Goal: Task Accomplishment & Management: Manage account settings

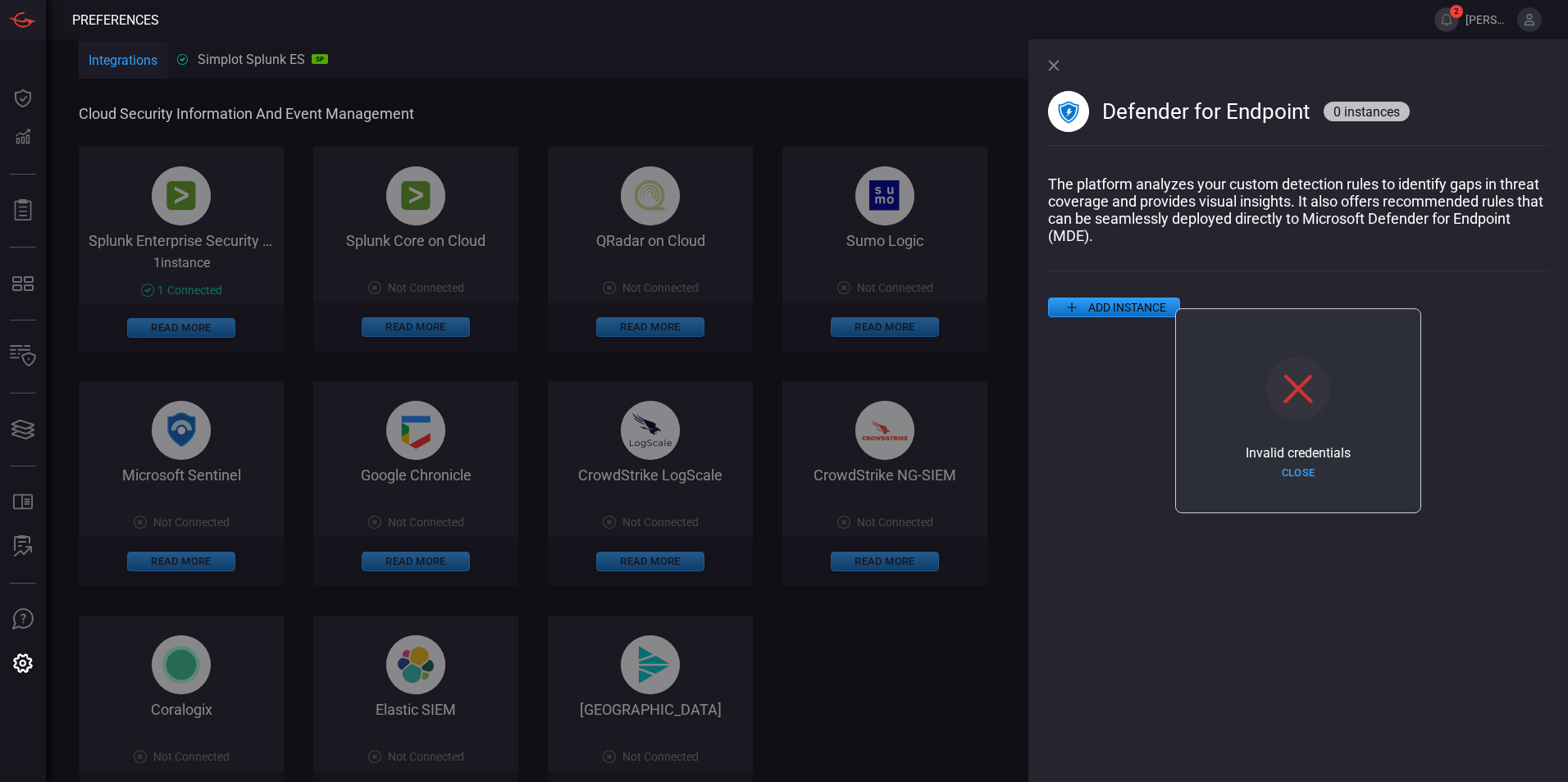
scroll to position [602, 0]
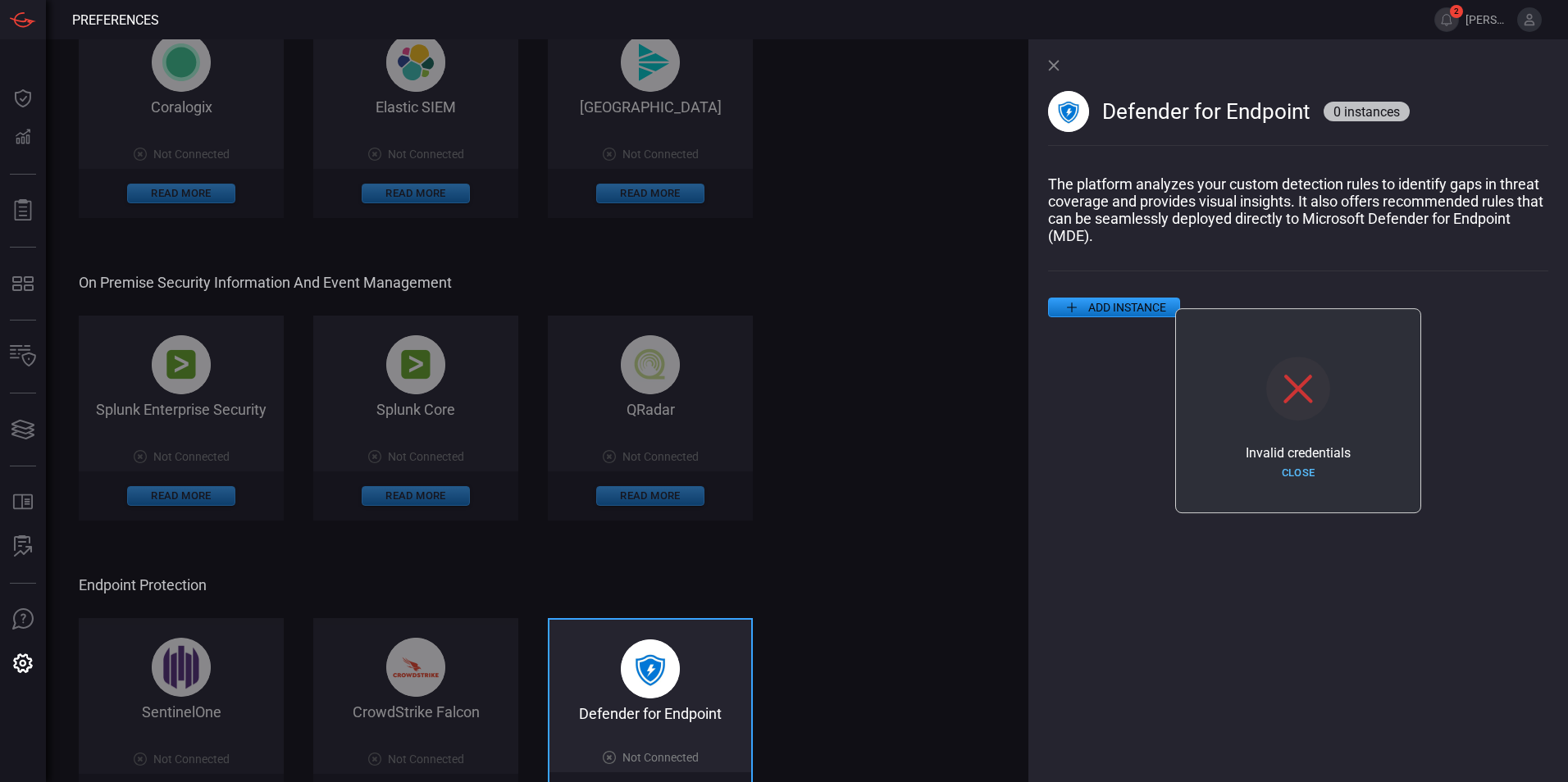
click at [1290, 471] on button "Close" at bounding box center [1298, 473] width 108 height 26
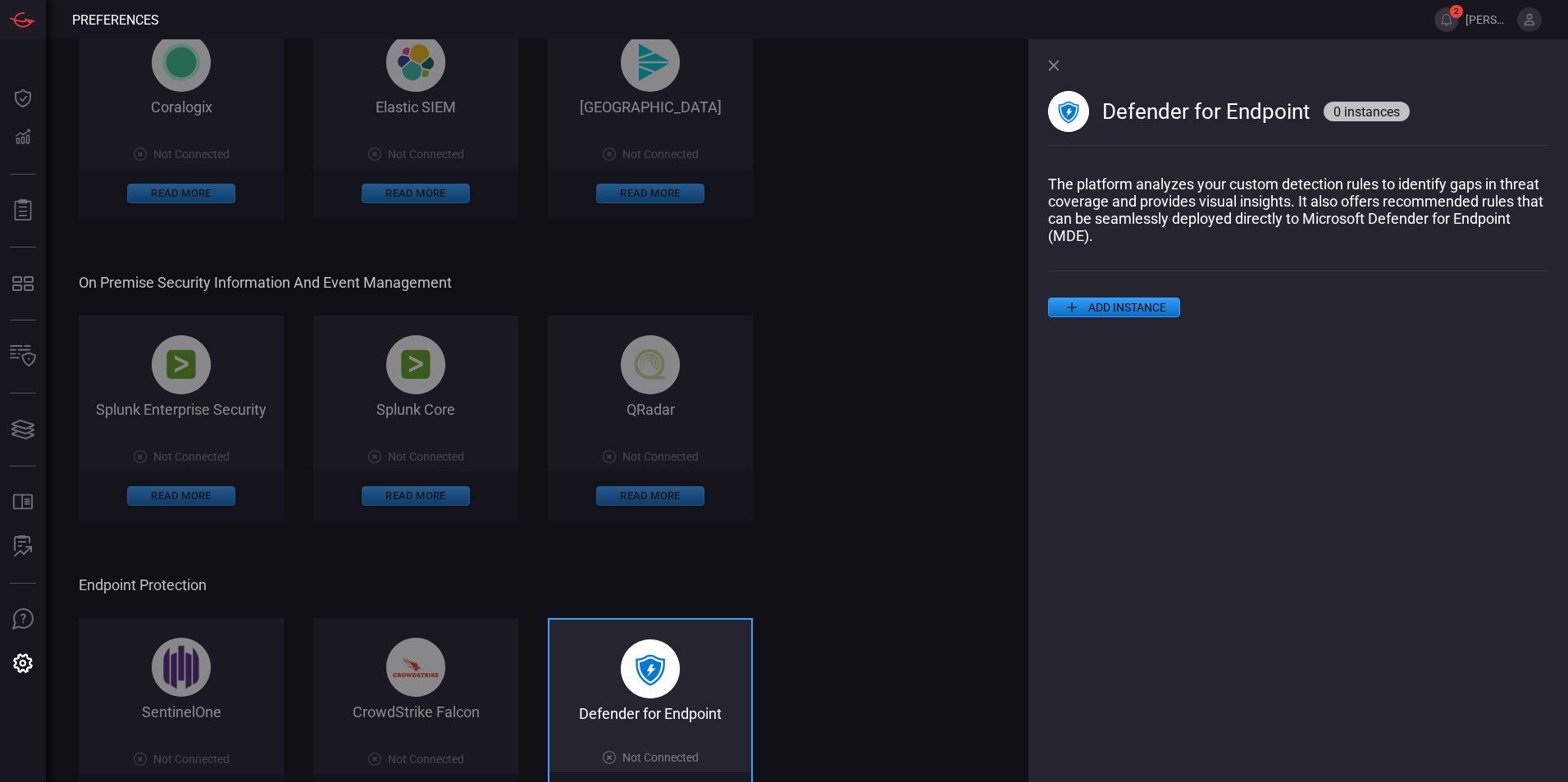
click at [1110, 310] on button "ADD INSTANCE" at bounding box center [1115, 307] width 132 height 20
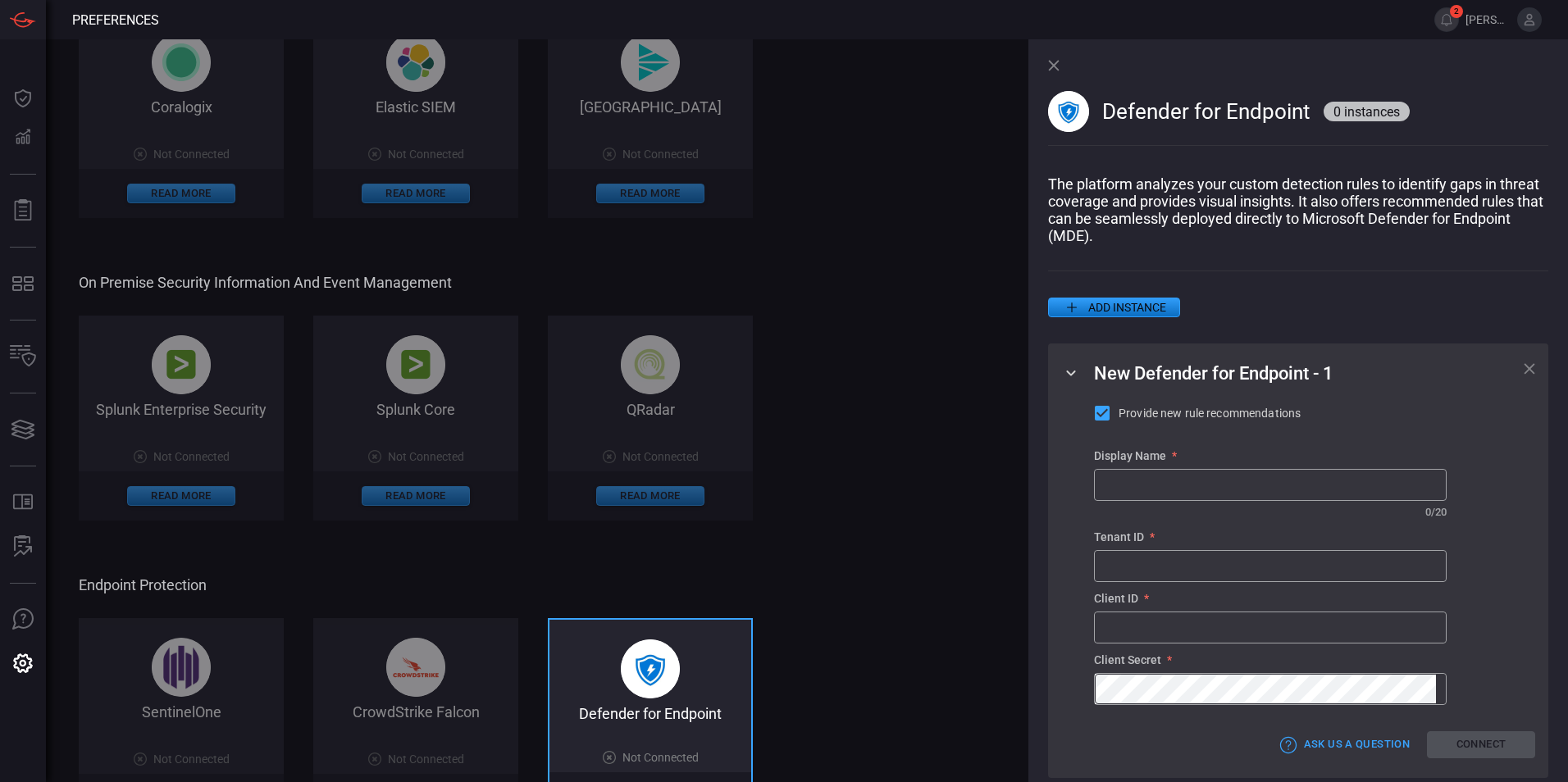
click at [1462, 522] on div "Provide new rule recommendations Display Name * ​ ​ 0 / 20 Tenant ID * ​ Client…" at bounding box center [1314, 555] width 441 height 302
click at [1147, 576] on input "text" at bounding box center [1270, 566] width 351 height 30
paste input "dee22d0b-3f65-4b8d-8c75-1c1796e2e257"
type input "dee22d0b-3f65-4b8d-8c75-1c1796e2e257"
click at [1143, 493] on input "text" at bounding box center [1270, 485] width 351 height 30
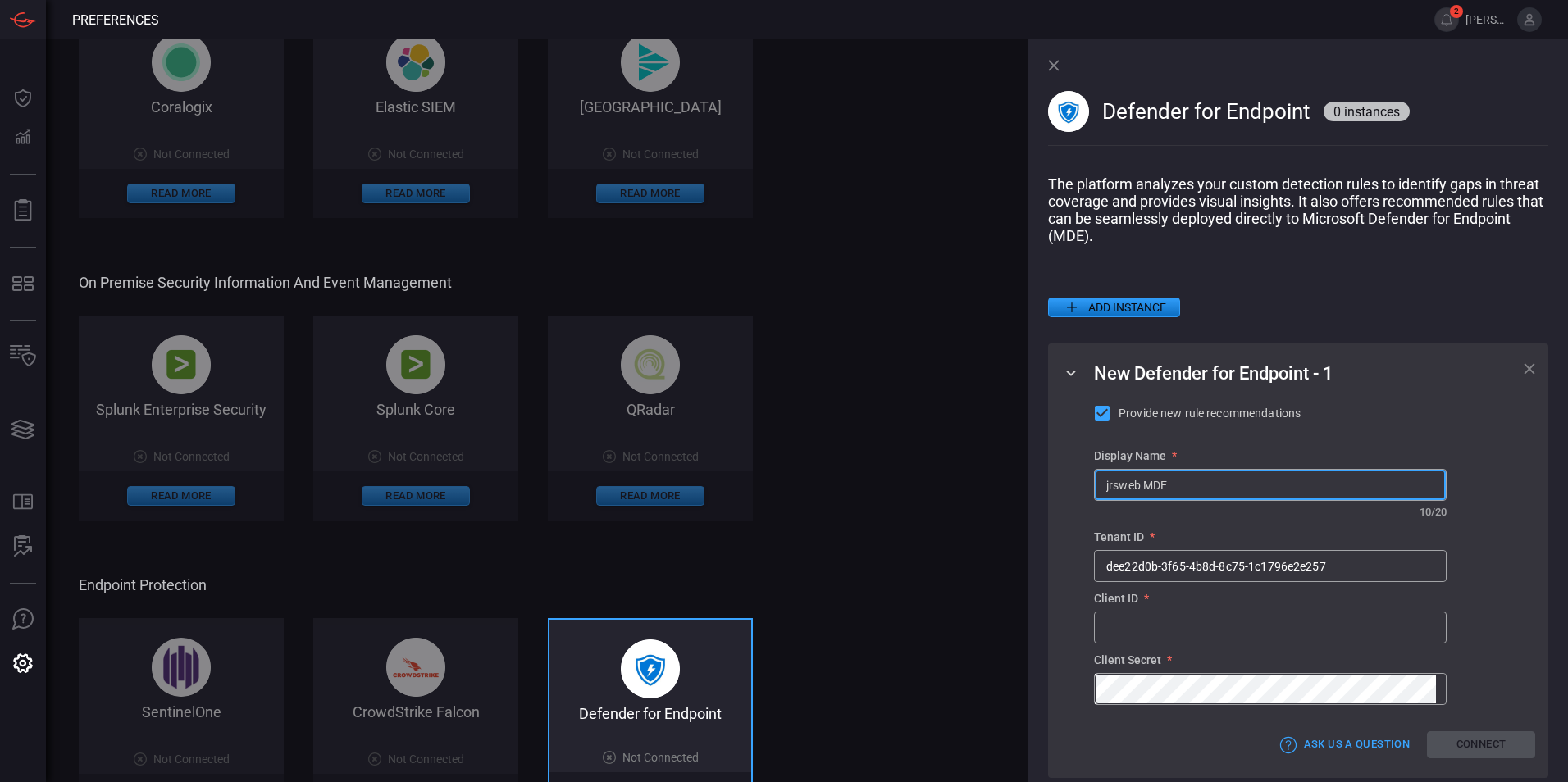
type input "jrsweb MDE"
drag, startPoint x: 1484, startPoint y: 481, endPoint x: 1482, endPoint y: 490, distance: 9.2
click at [1484, 481] on div "Provide new rule recommendations Display Name * jrsweb MDE ​ ​ 10 / 20 Tenant I…" at bounding box center [1314, 555] width 441 height 302
click at [1181, 634] on input "text" at bounding box center [1270, 627] width 351 height 30
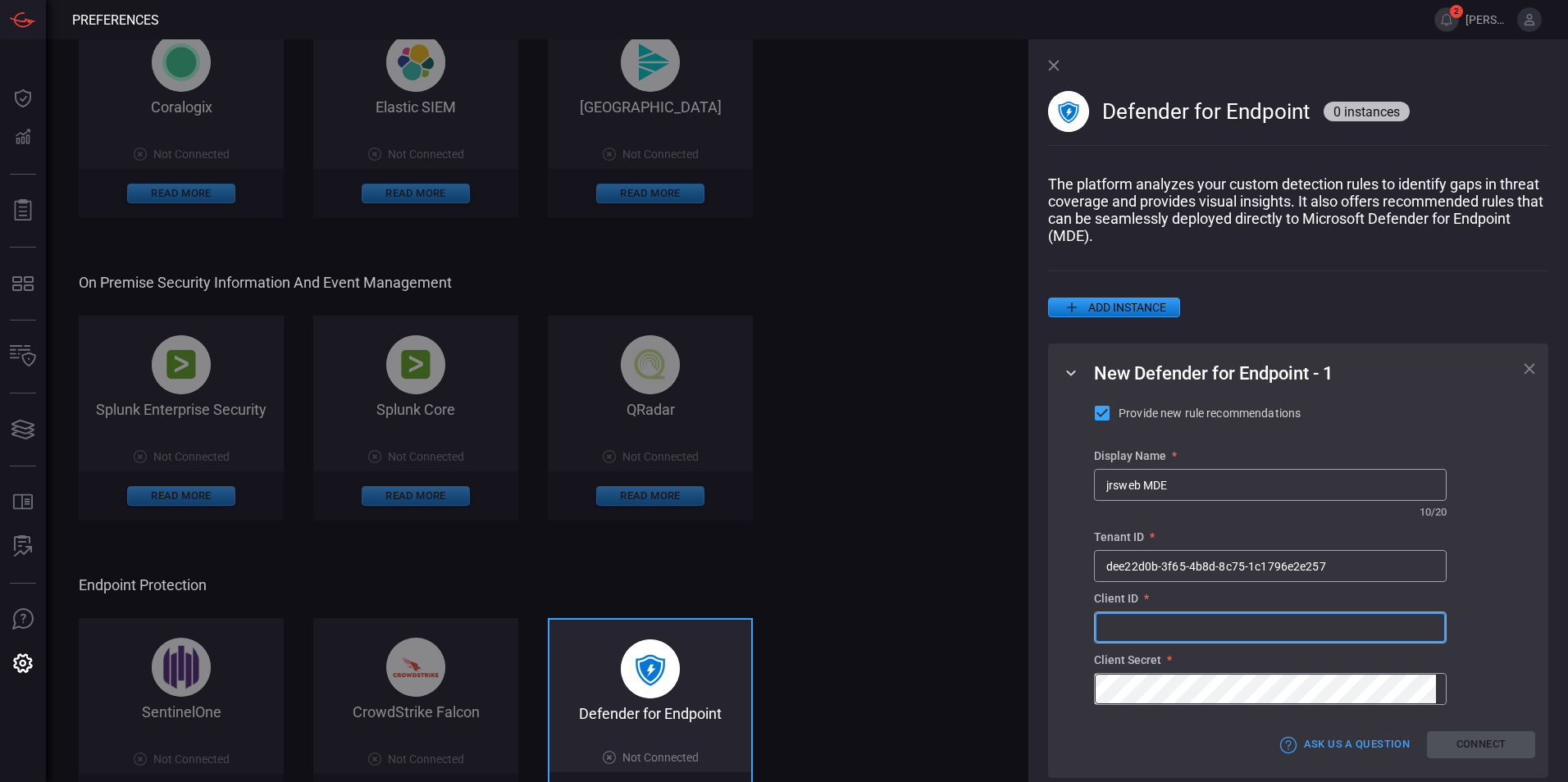
paste input "4c109311-83c2-42b0-9f9e-0686d39559bc"
type input "4c109311-83c2-42b0-9f9e-0686d39559bc"
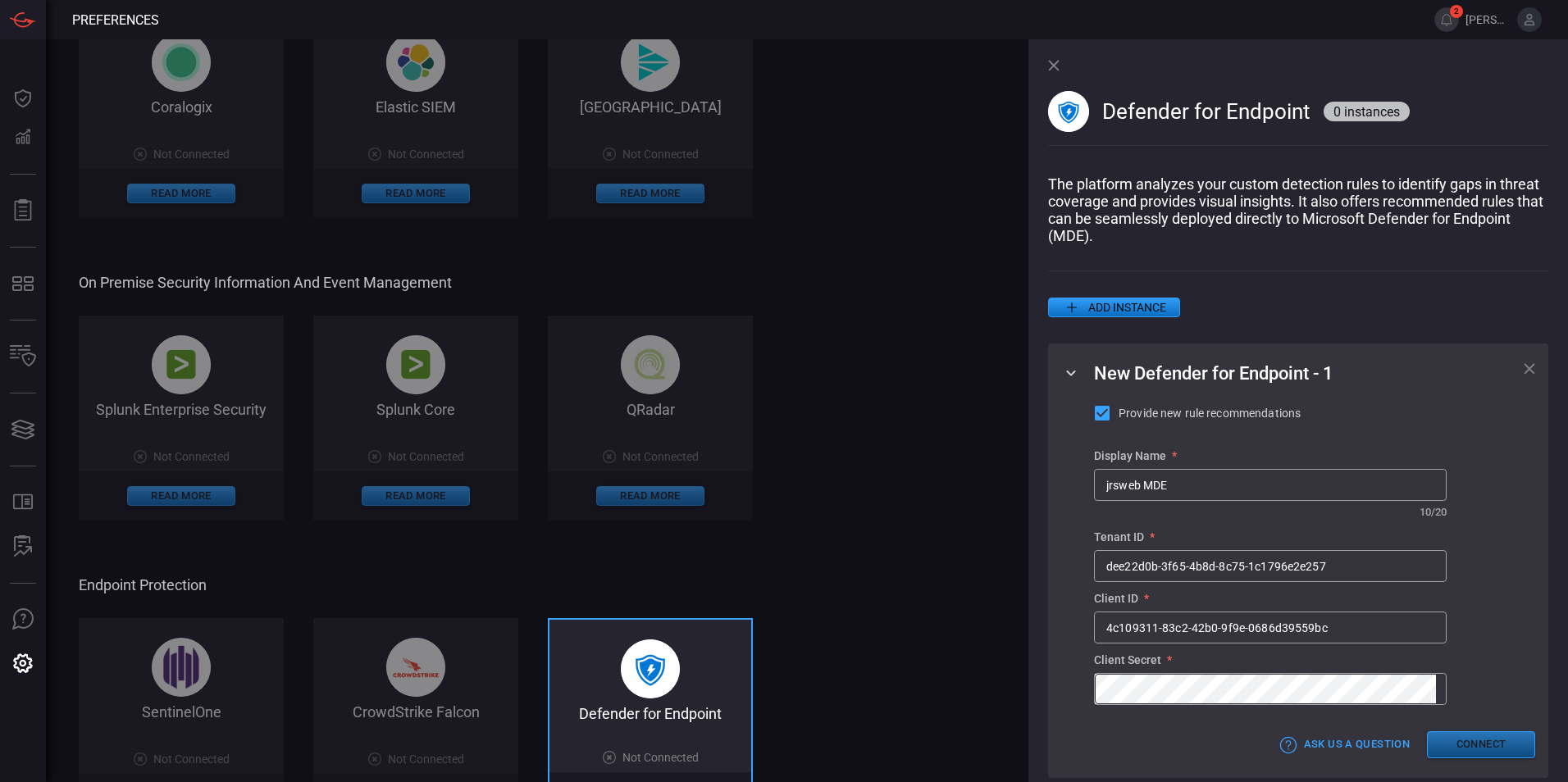
click at [1445, 747] on button "Connect" at bounding box center [1481, 745] width 108 height 27
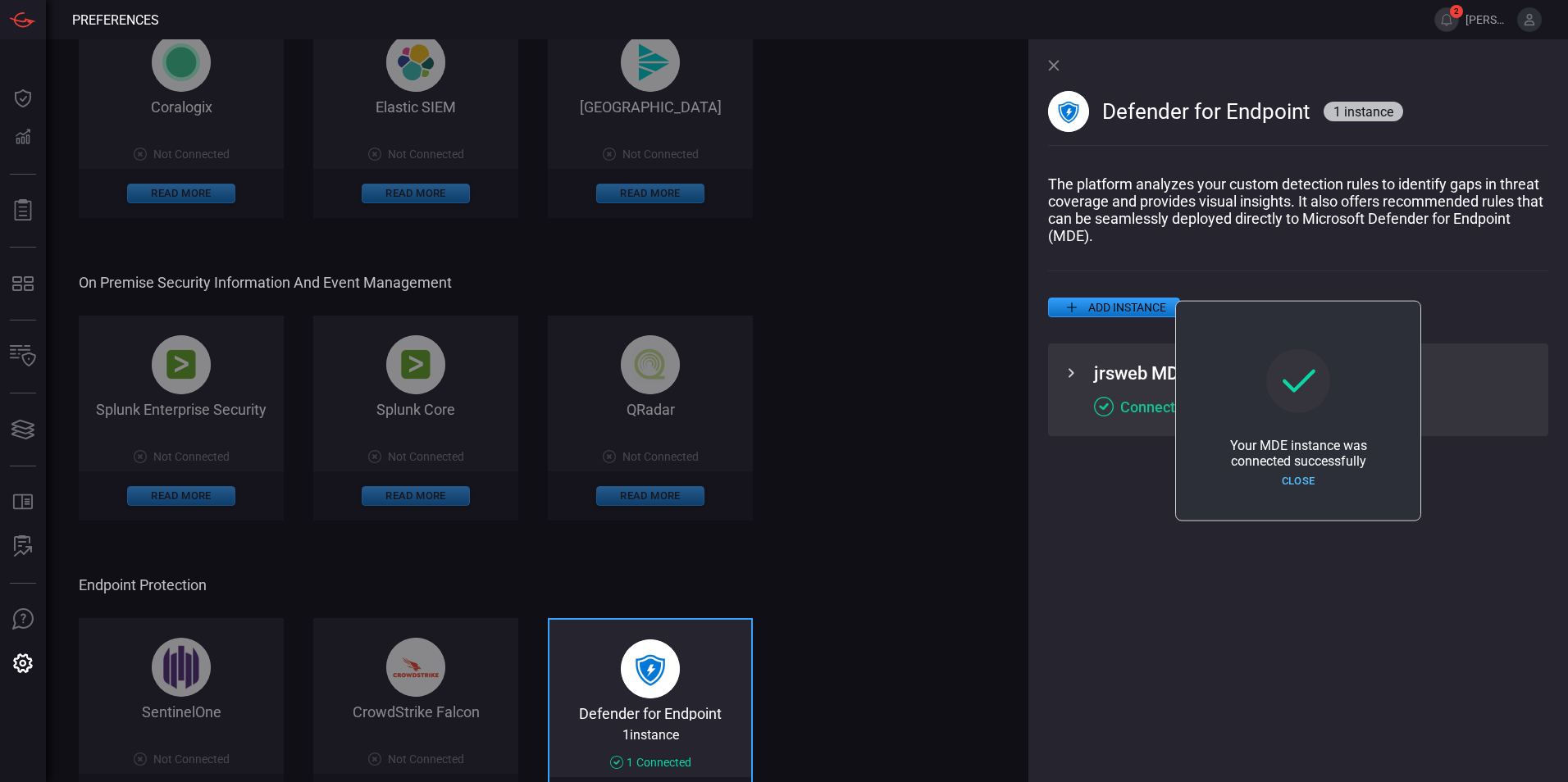
click at [1314, 474] on button "Close" at bounding box center [1298, 481] width 108 height 26
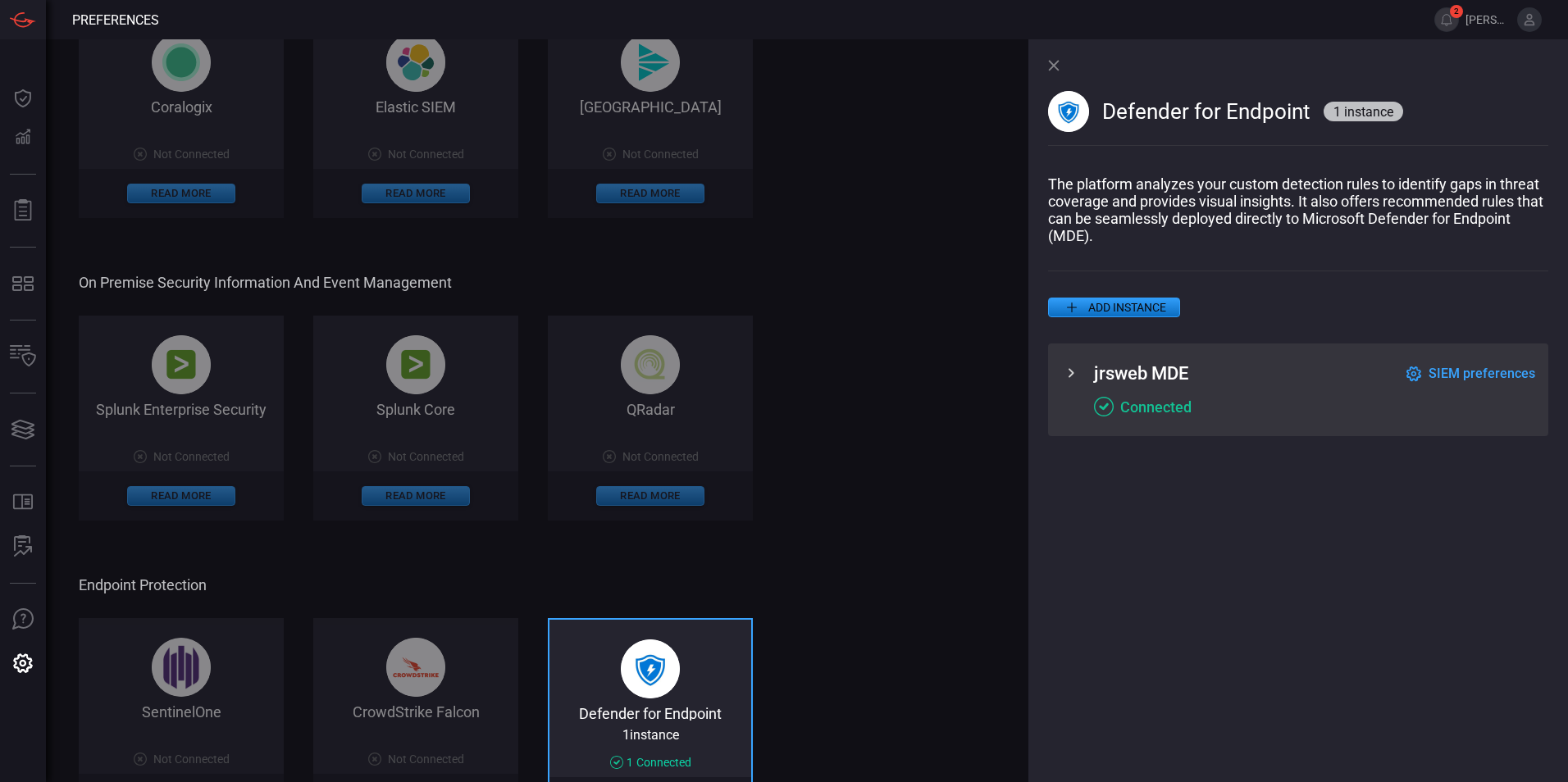
click at [1074, 375] on icon at bounding box center [1072, 373] width 20 height 20
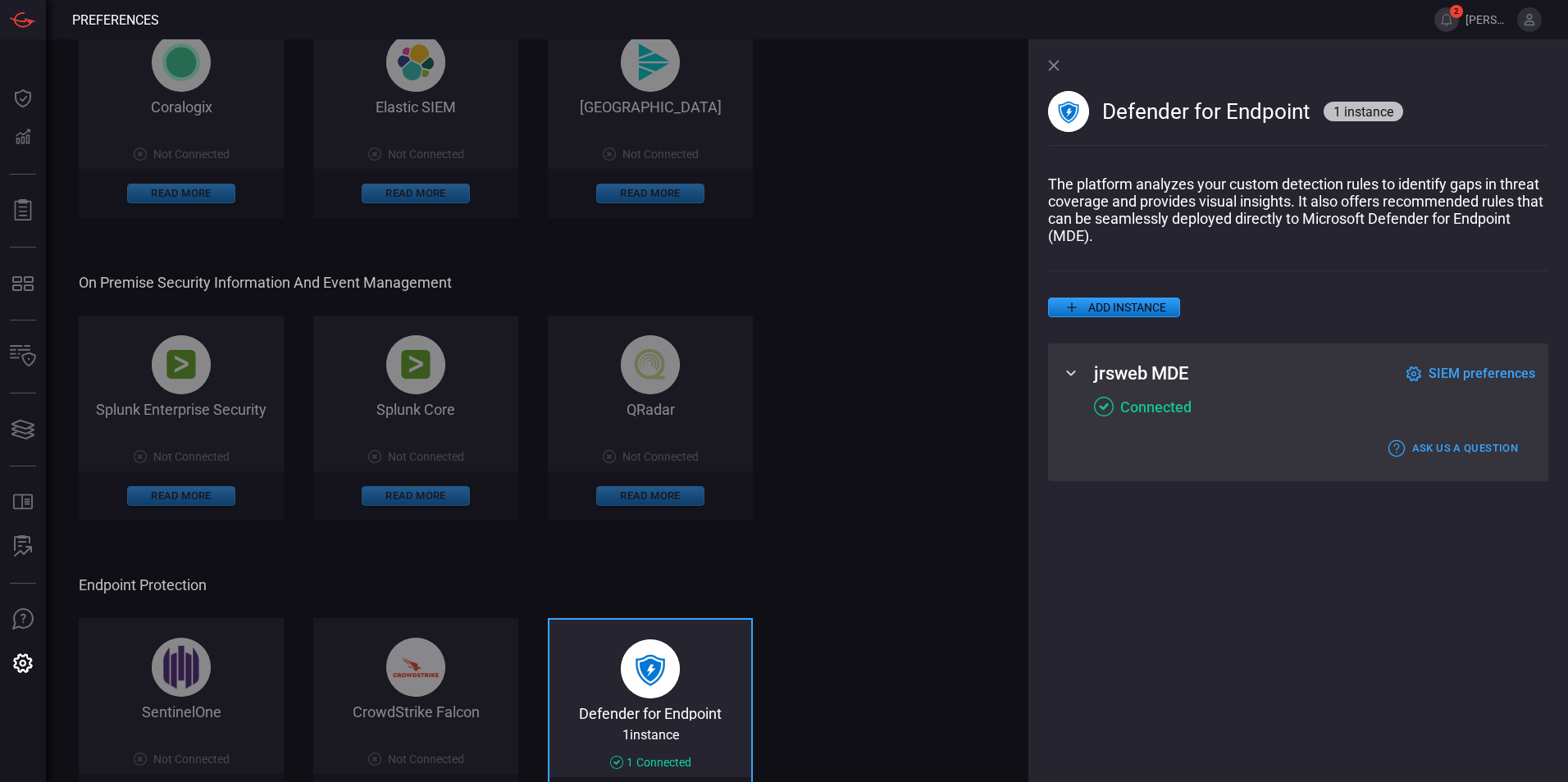
click at [1444, 370] on span "SIEM preferences" at bounding box center [1481, 373] width 106 height 16
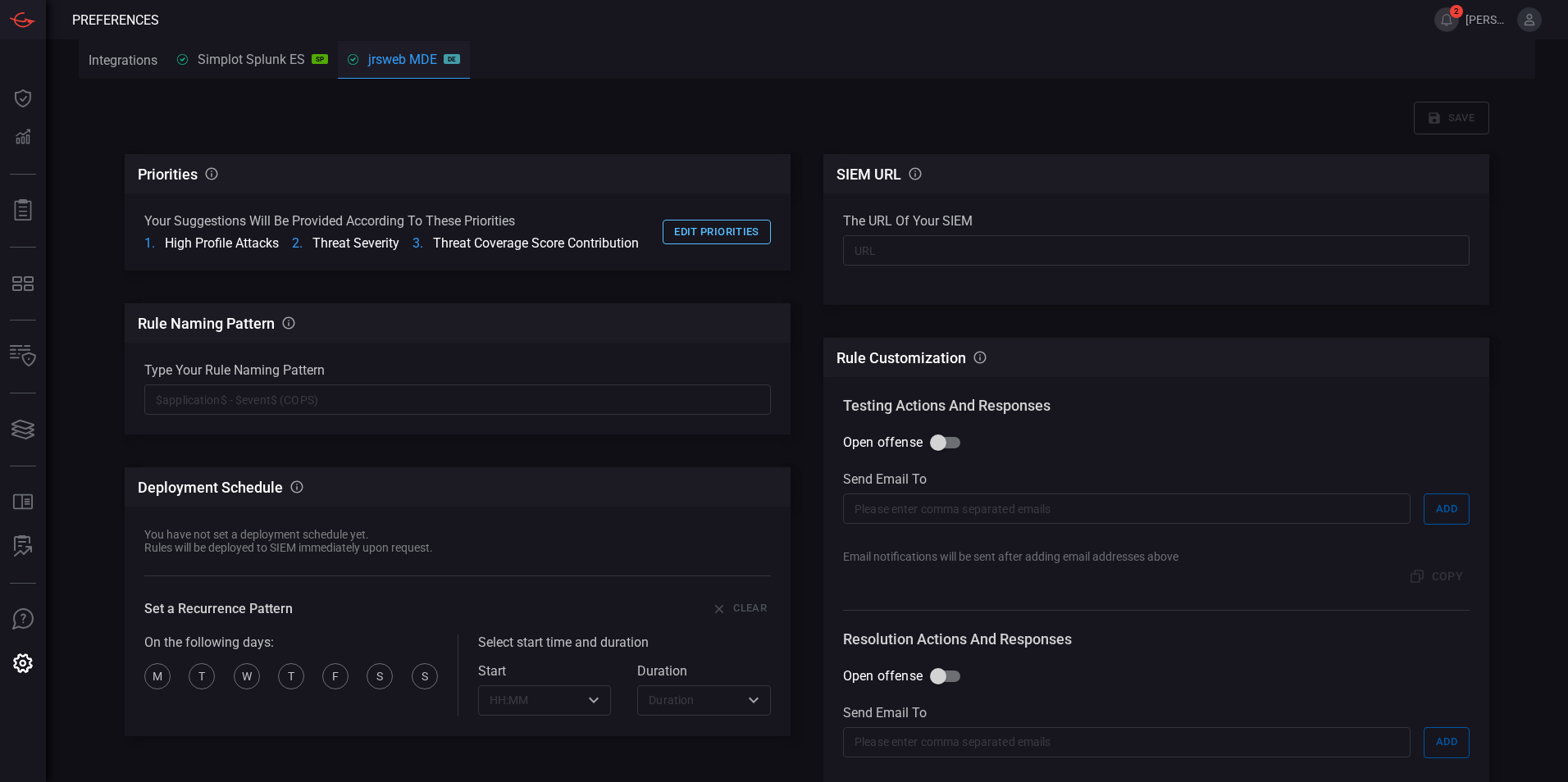
click at [718, 226] on button "Edit priorities" at bounding box center [716, 232] width 108 height 26
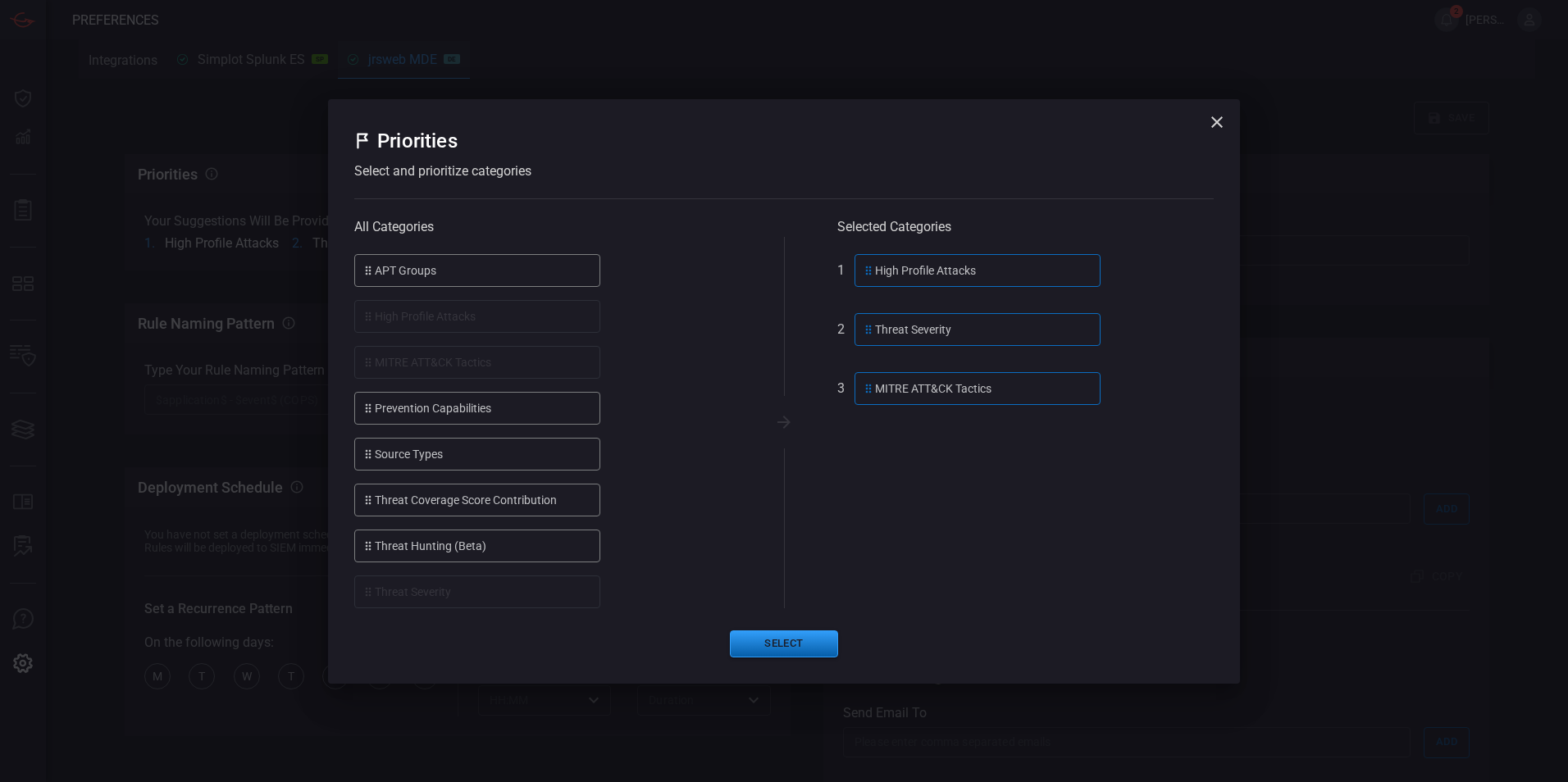
click at [800, 637] on button "Select" at bounding box center [784, 644] width 108 height 27
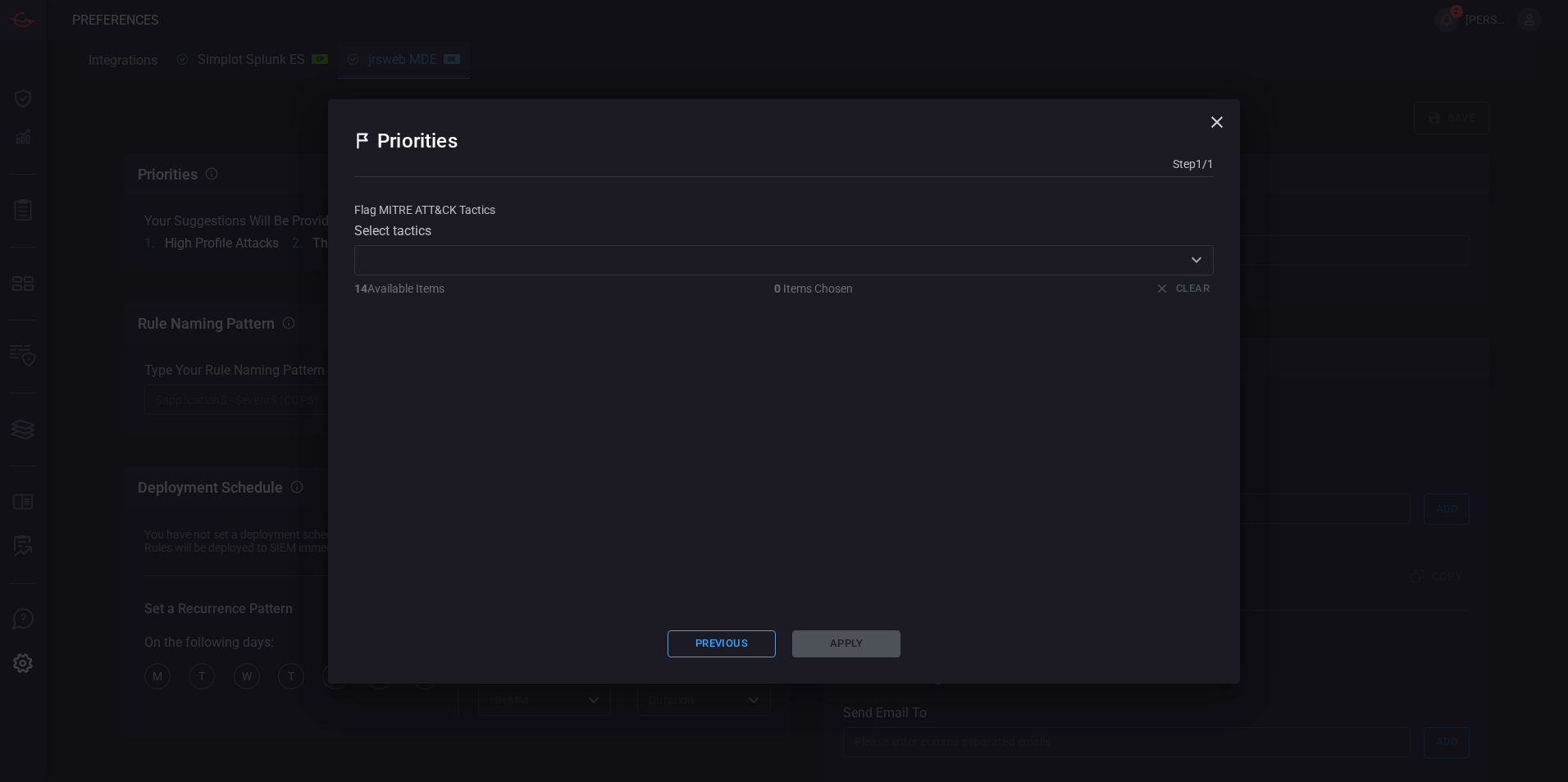
click at [759, 265] on input "text" at bounding box center [771, 260] width 823 height 21
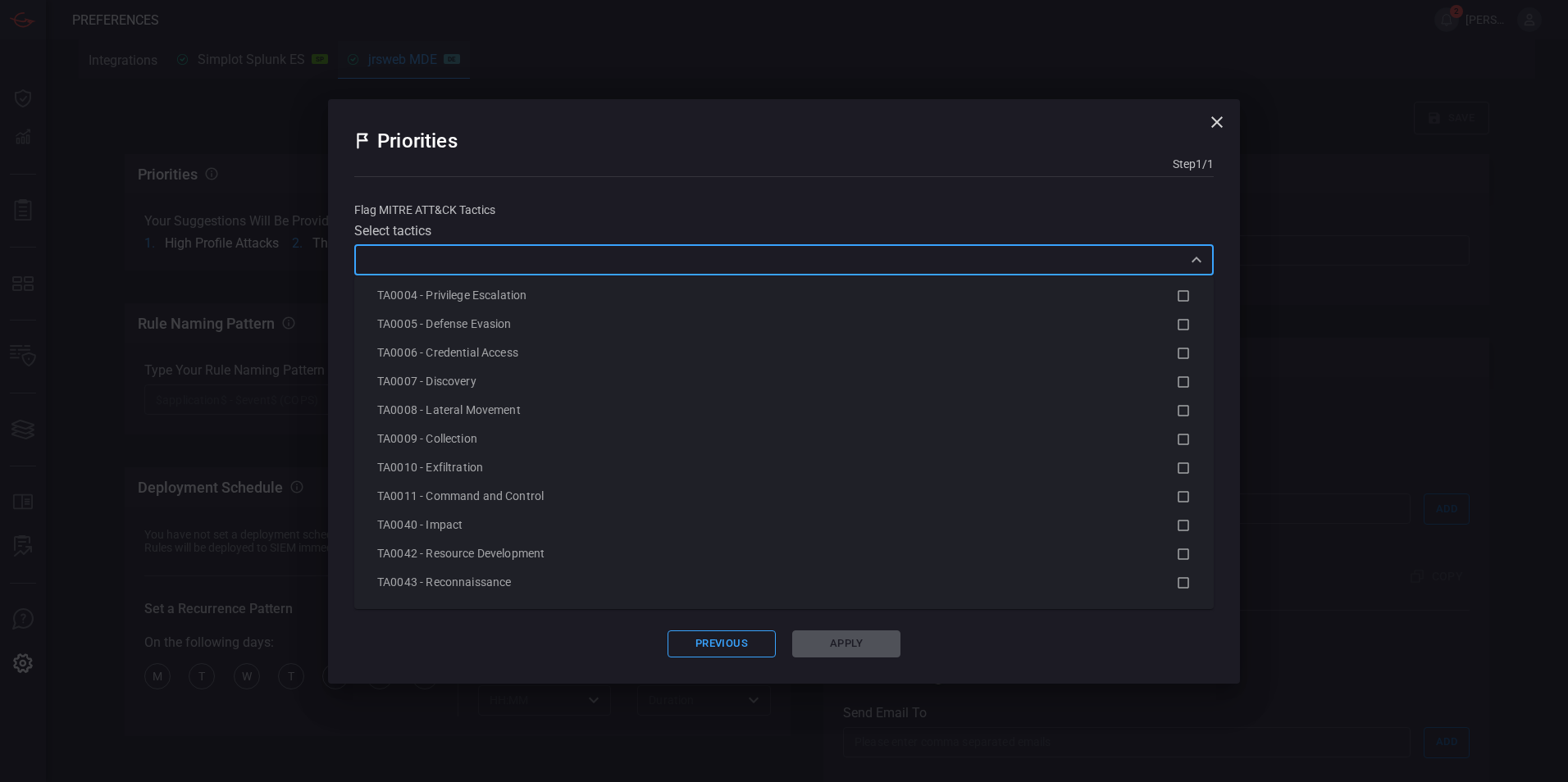
scroll to position [101, 0]
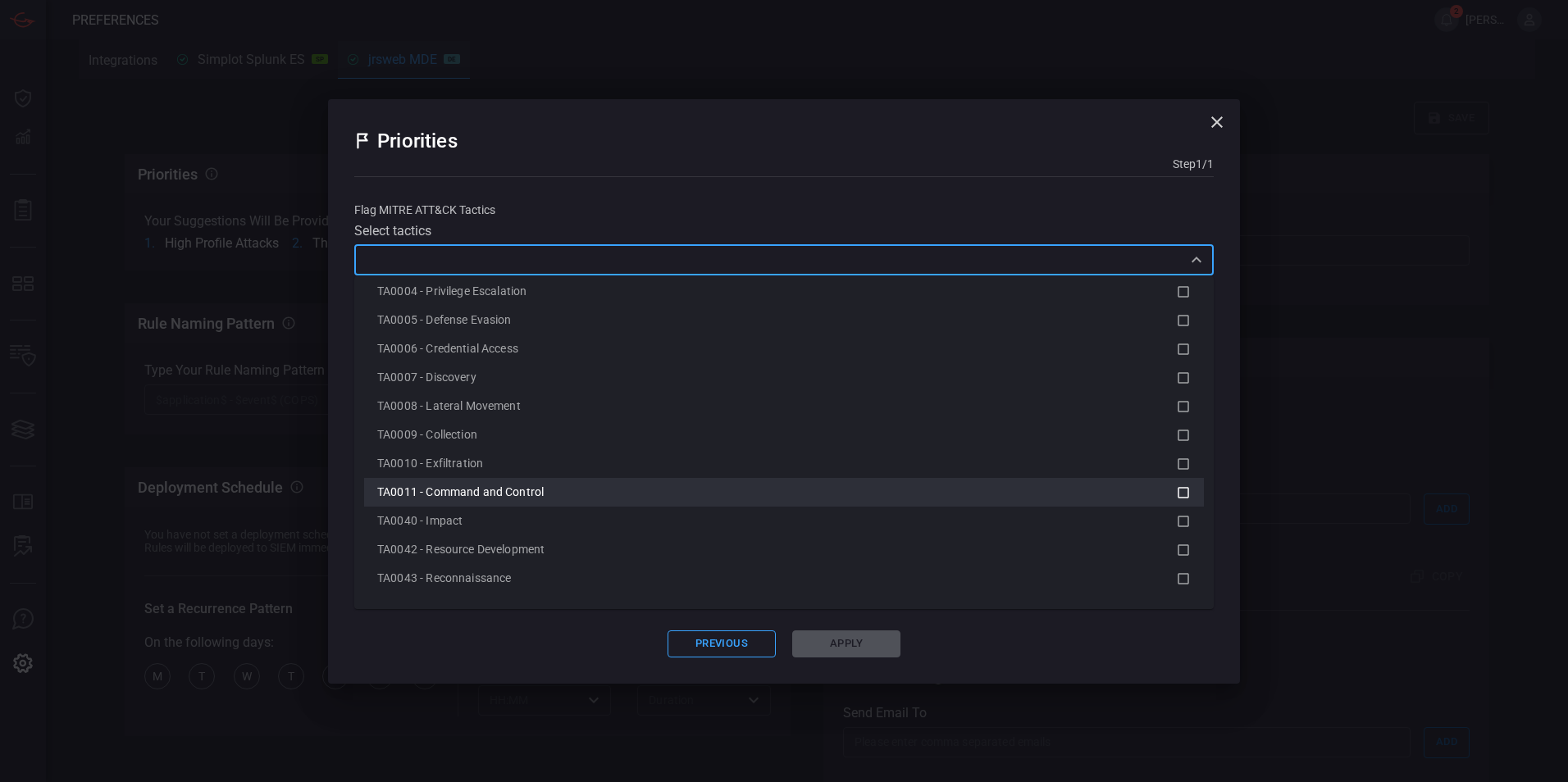
click at [679, 490] on div "TA0011 - Command and Control" at bounding box center [777, 492] width 799 height 17
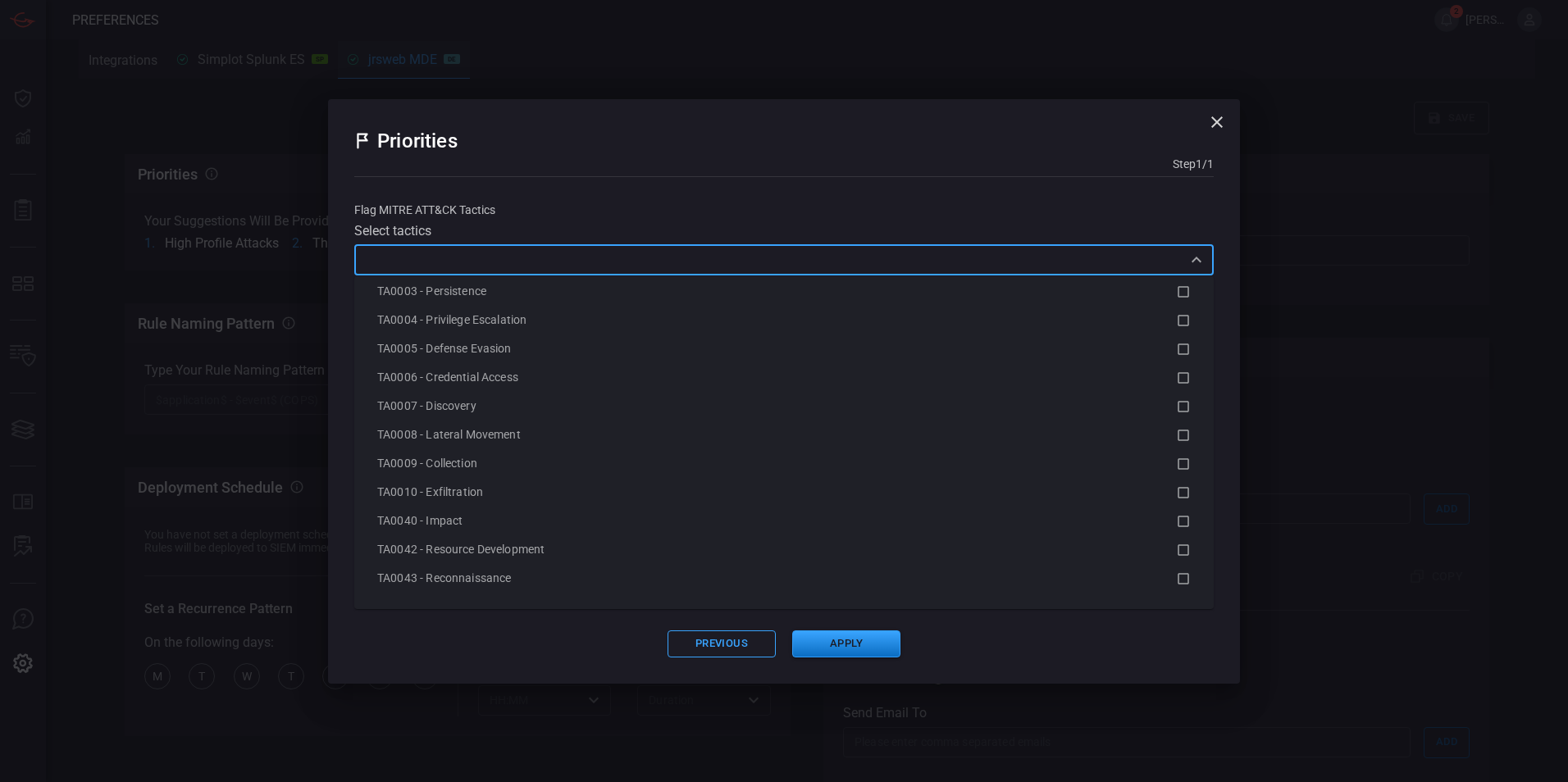
scroll to position [0, 0]
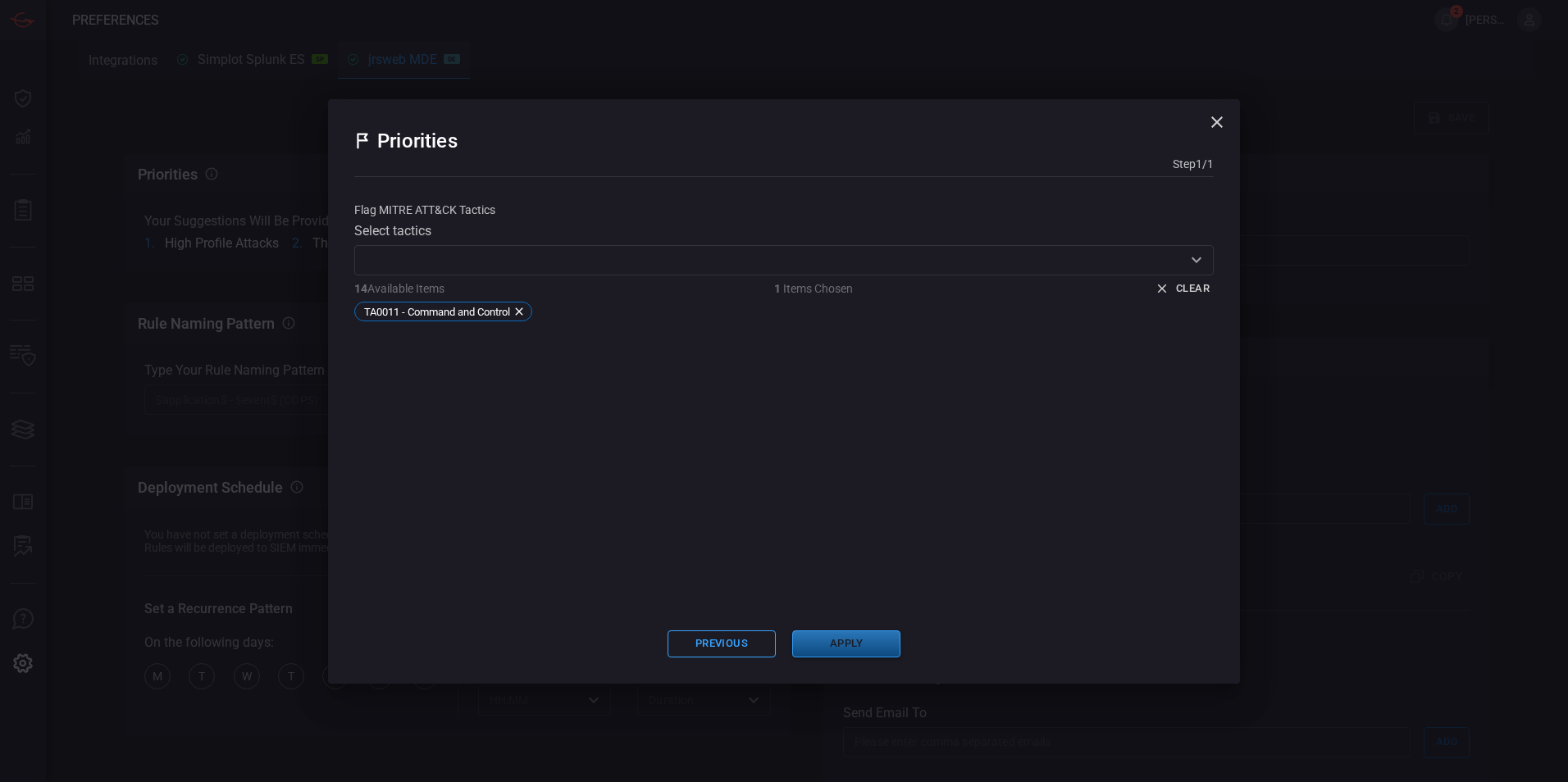
click at [857, 648] on button "Apply" at bounding box center [846, 644] width 108 height 27
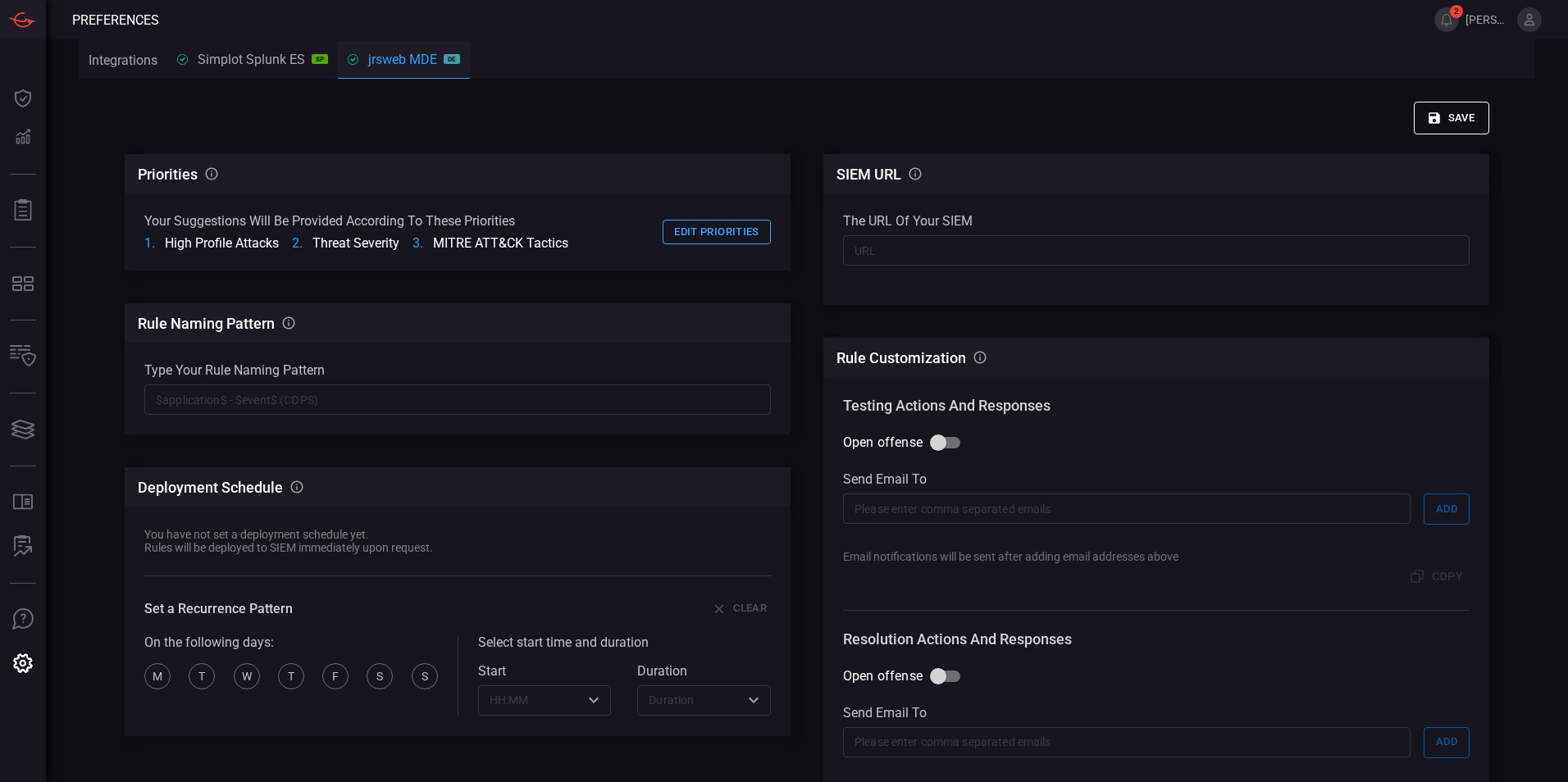
click at [1449, 111] on button "Save" at bounding box center [1452, 118] width 76 height 33
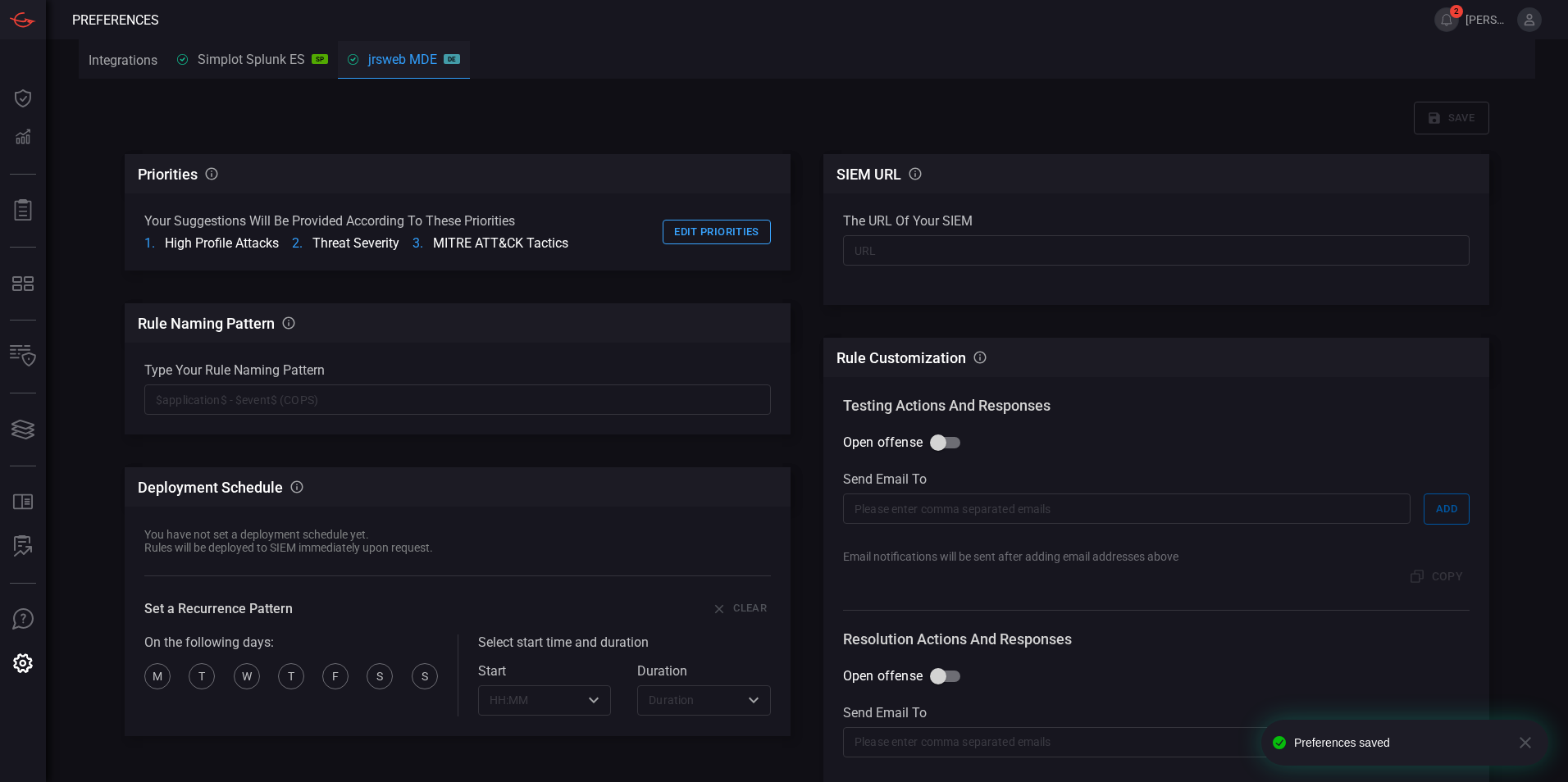
click at [108, 56] on button "Integrations" at bounding box center [123, 60] width 88 height 40
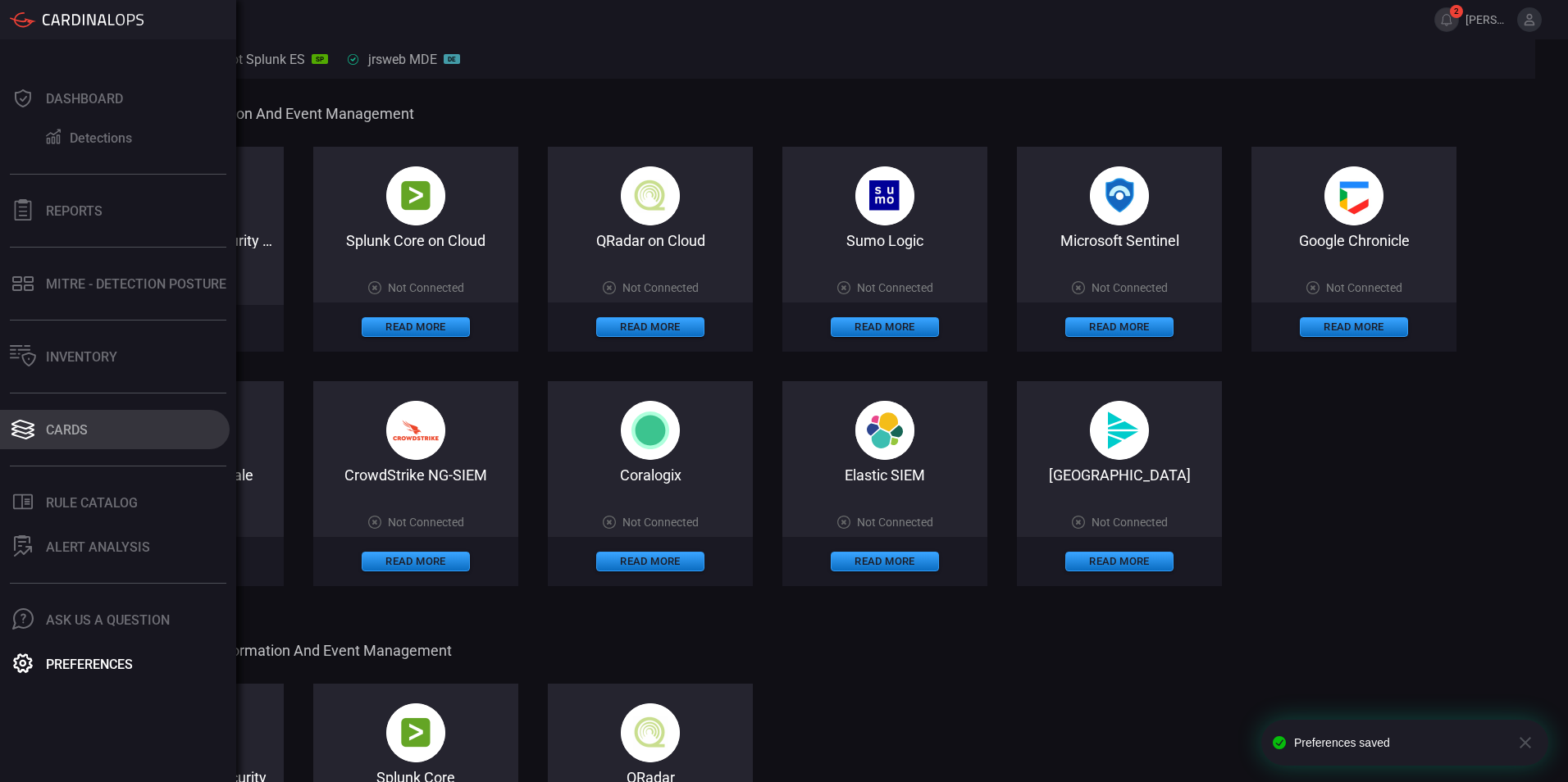
click at [61, 433] on div "Cards" at bounding box center [67, 429] width 42 height 16
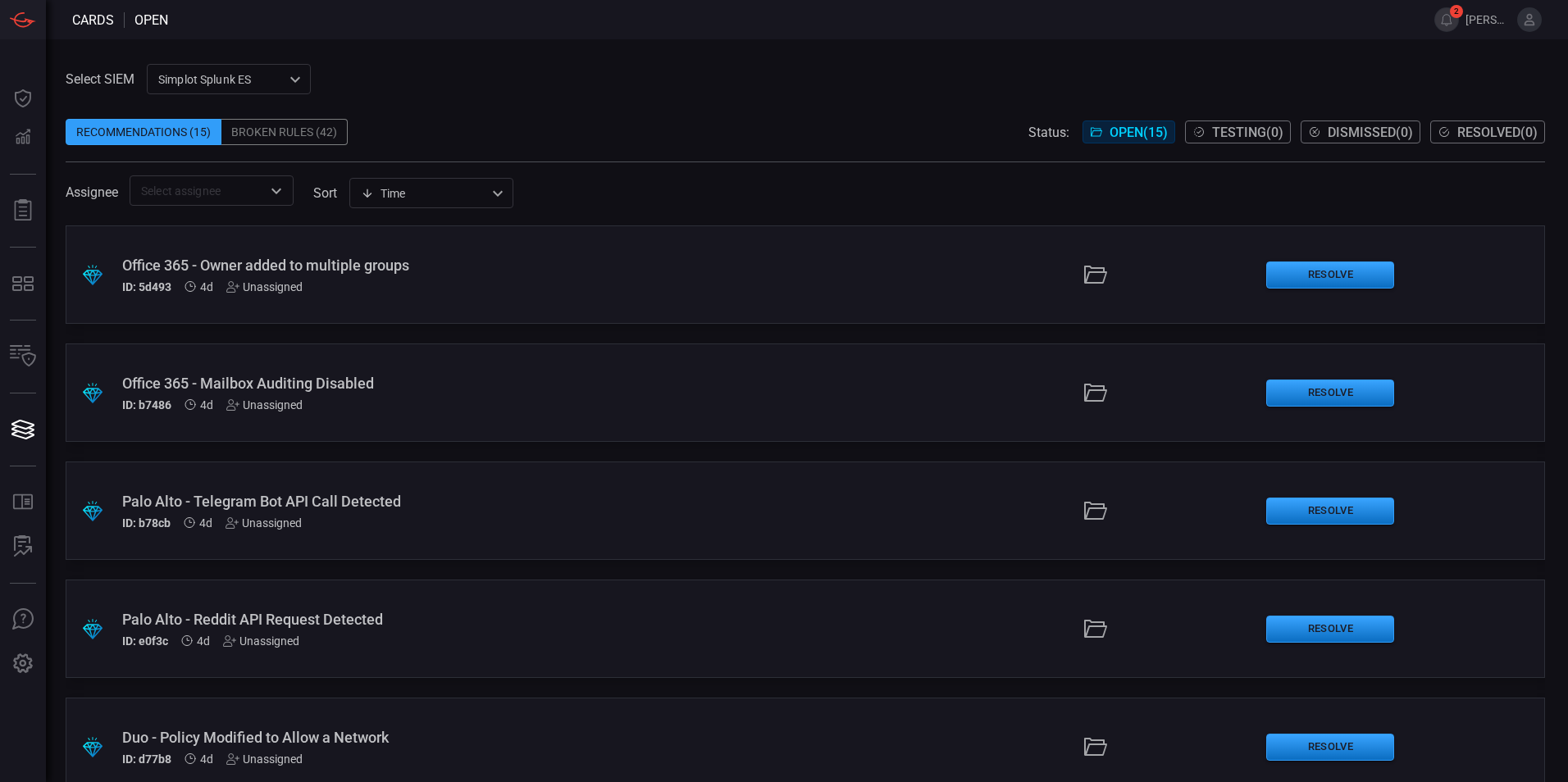
click at [223, 68] on div "Simplot Splunk ES 9280bf09-ba5f-4995-b6fb-90a154a1af4e ​" at bounding box center [228, 79] width 164 height 30
click at [223, 140] on div "jrsweb MDE" at bounding box center [193, 141] width 65 height 17
